Goal: Task Accomplishment & Management: Complete application form

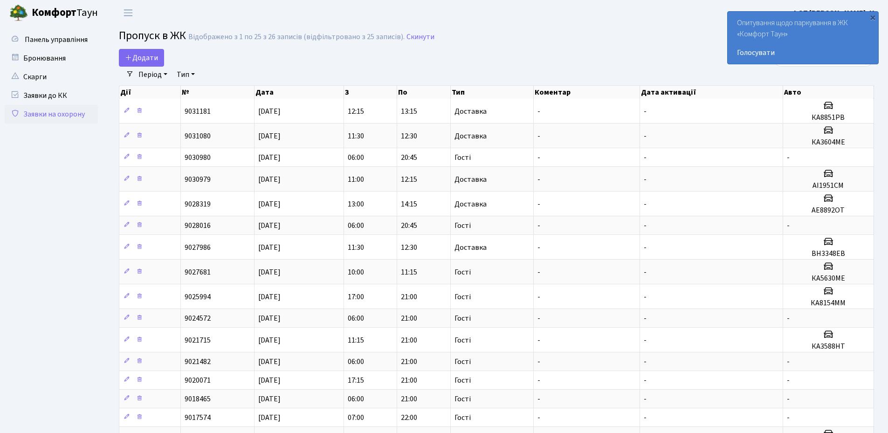
select select "25"
click at [141, 62] on span "Додати" at bounding box center [141, 58] width 33 height 10
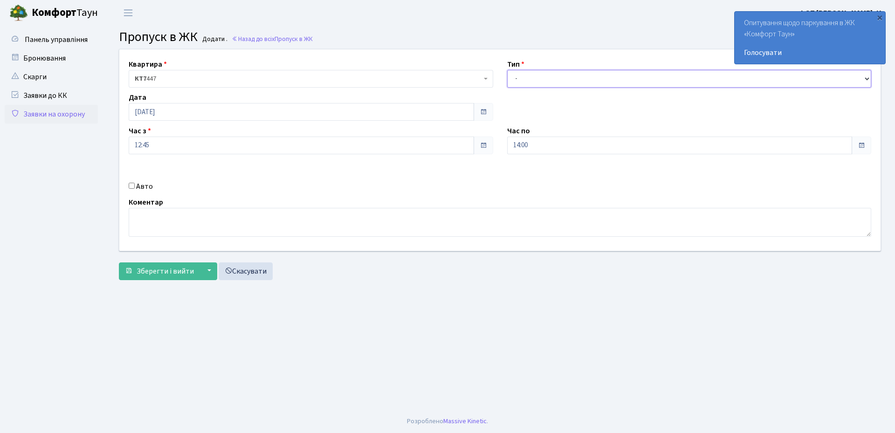
click at [533, 81] on select "- Доставка Таксі Гості Сервіс" at bounding box center [689, 79] width 364 height 18
select select "1"
click at [507, 70] on select "- Доставка Таксі Гості Сервіс" at bounding box center [689, 79] width 364 height 18
click at [131, 183] on input "Авто" at bounding box center [132, 186] width 6 height 6
checkbox input "true"
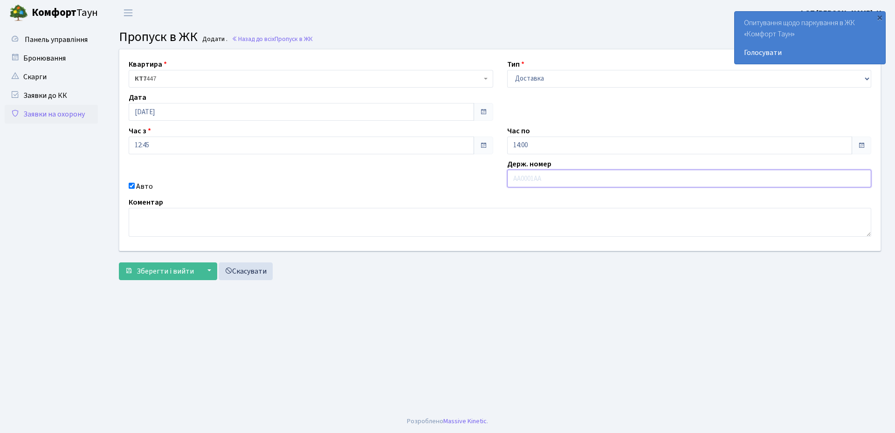
paste input "ка4314с"
type input "КА4314С"
click at [149, 273] on span "Зберегти і вийти" at bounding box center [165, 271] width 57 height 10
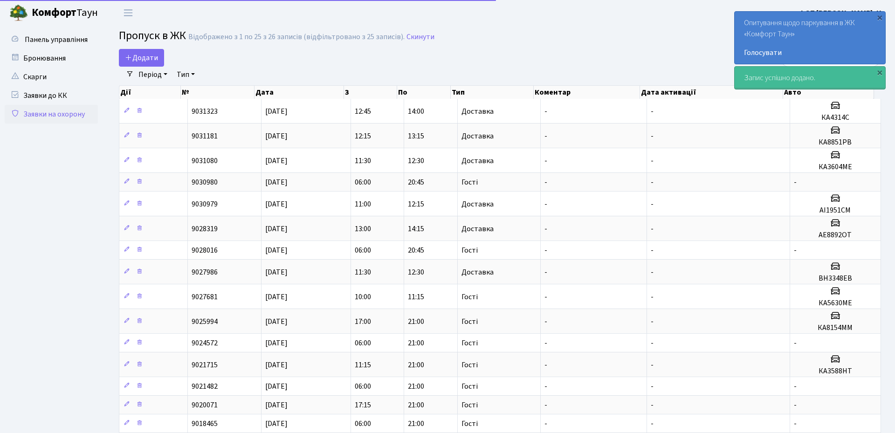
select select "25"
